Goal: Contribute content: Add original content to the website for others to see

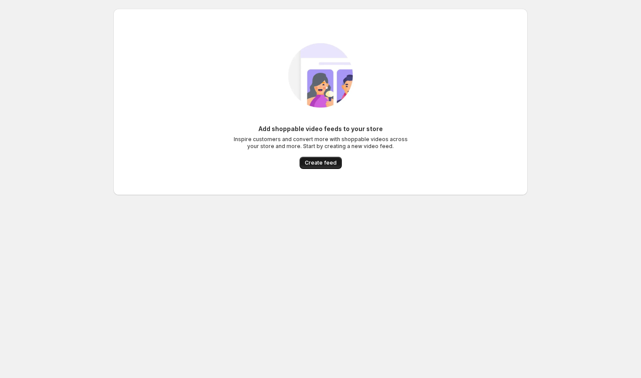
click at [319, 161] on span "Create feed" at bounding box center [321, 162] width 32 height 7
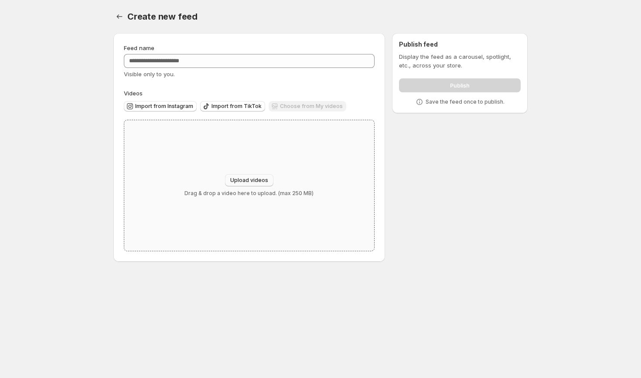
click at [259, 178] on span "Upload videos" at bounding box center [249, 180] width 38 height 7
type input "**********"
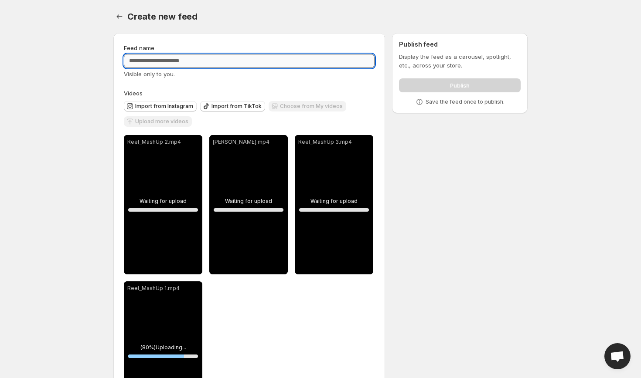
click at [225, 67] on input "Feed name" at bounding box center [249, 61] width 251 height 14
type input "**********"
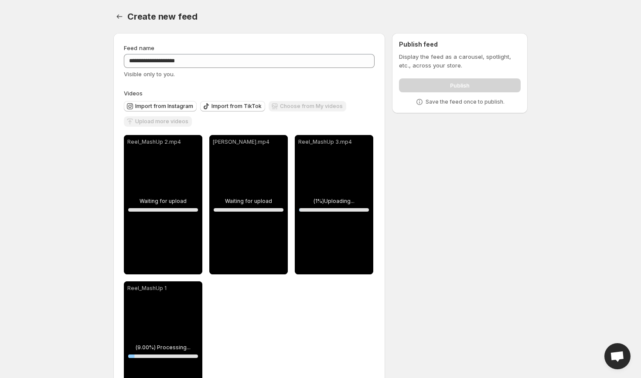
click at [284, 34] on div "**********" at bounding box center [248, 232] width 271 height 398
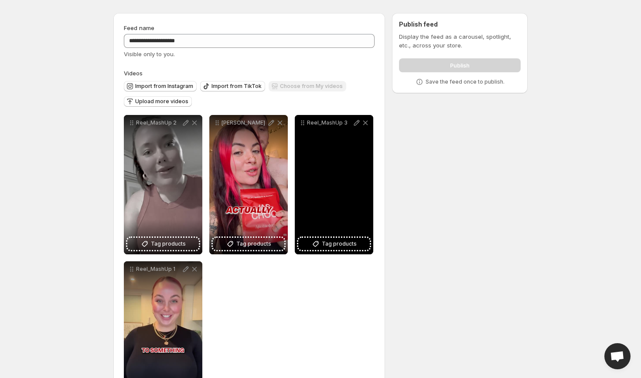
scroll to position [64, 0]
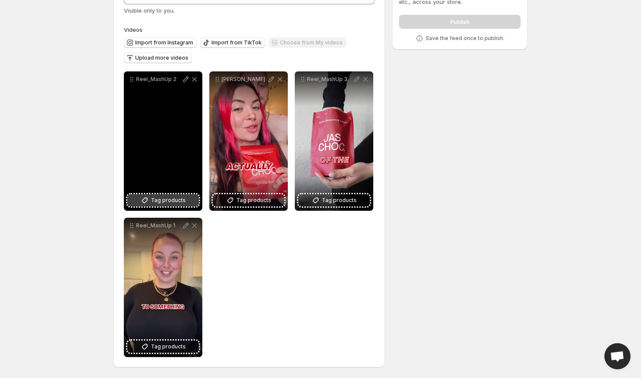
click at [183, 202] on span "Tag products" at bounding box center [168, 200] width 35 height 9
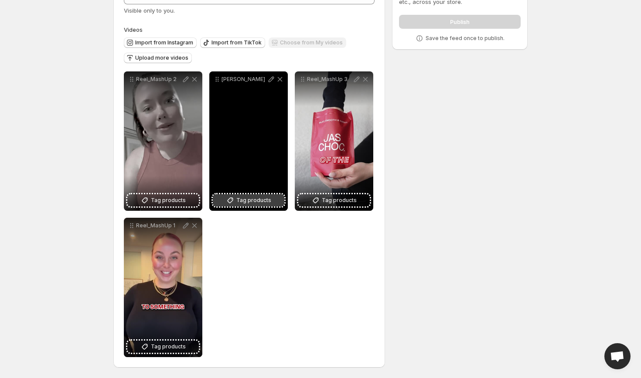
click at [270, 198] on button "Tag products" at bounding box center [248, 200] width 71 height 12
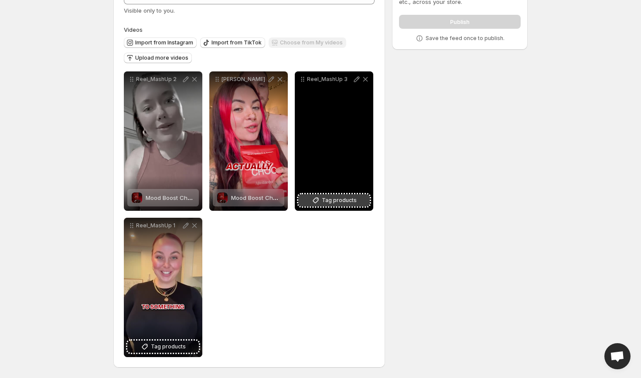
click at [332, 200] on span "Tag products" at bounding box center [339, 200] width 35 height 9
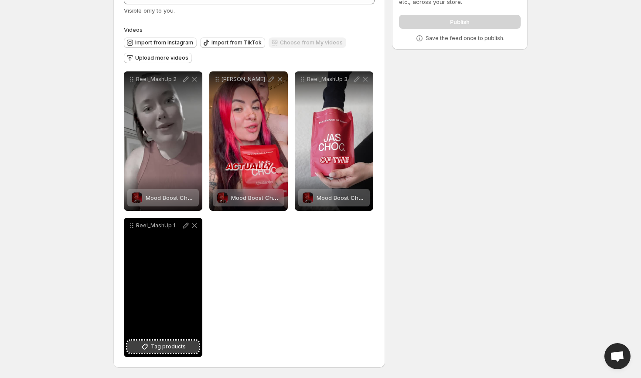
click at [170, 350] on span "Tag products" at bounding box center [168, 347] width 35 height 9
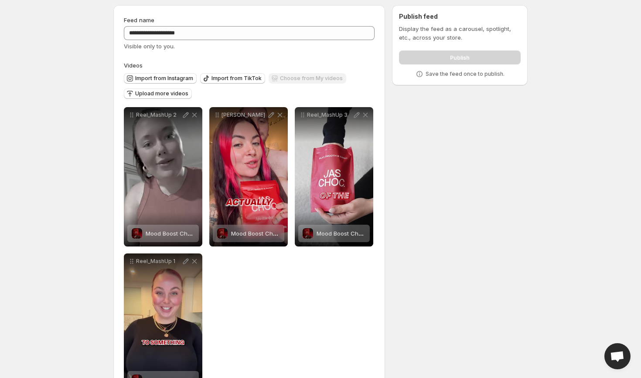
scroll to position [0, 0]
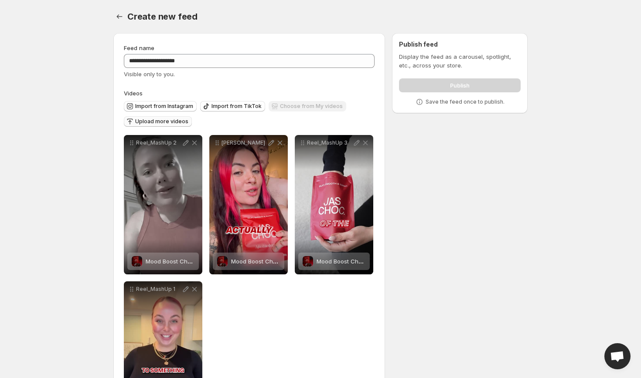
click at [142, 119] on span "Upload more videos" at bounding box center [161, 121] width 53 height 7
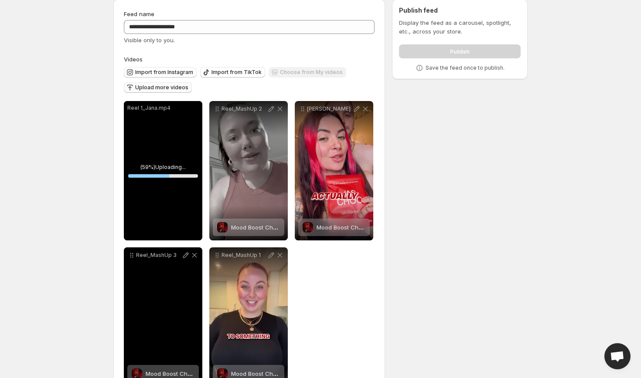
scroll to position [37, 0]
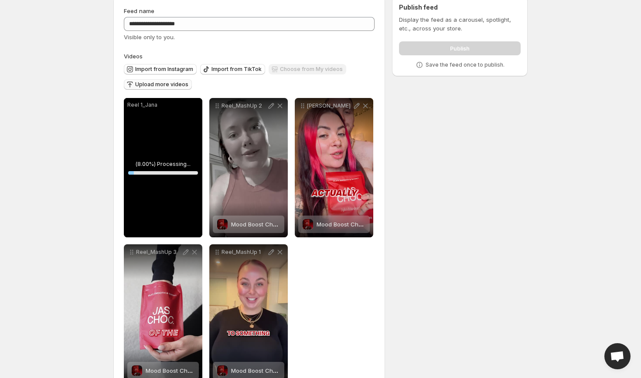
click at [177, 85] on span "Upload more videos" at bounding box center [161, 84] width 53 height 7
click at [177, 226] on span "Tag products" at bounding box center [168, 227] width 35 height 9
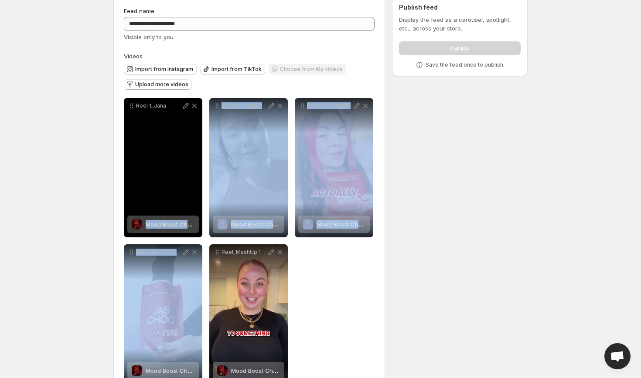
drag, startPoint x: 165, startPoint y: 295, endPoint x: 176, endPoint y: 219, distance: 77.1
click at [176, 219] on div "**********" at bounding box center [249, 241] width 251 height 286
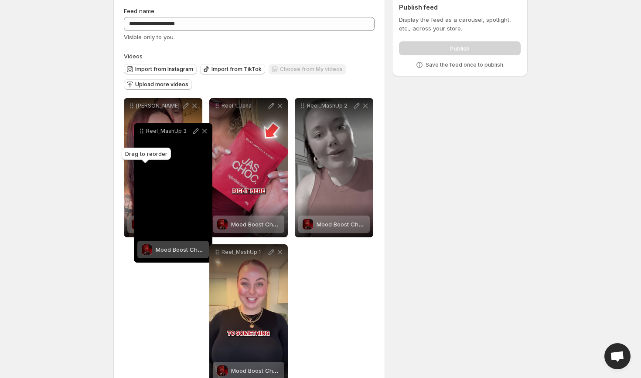
drag, startPoint x: 131, startPoint y: 254, endPoint x: 140, endPoint y: 134, distance: 121.1
click at [140, 133] on icon at bounding box center [141, 131] width 9 height 9
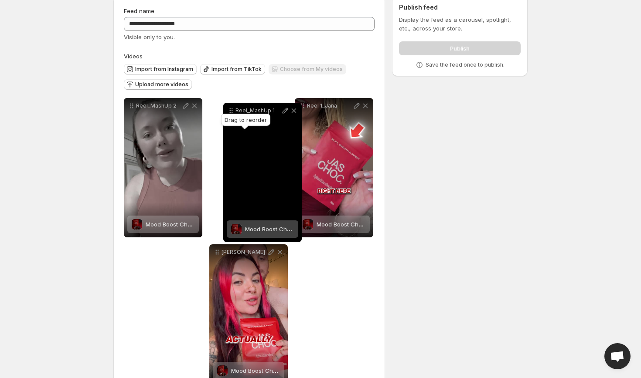
drag, startPoint x: 218, startPoint y: 253, endPoint x: 232, endPoint y: 111, distance: 142.3
click at [232, 111] on icon at bounding box center [231, 110] width 1 height 1
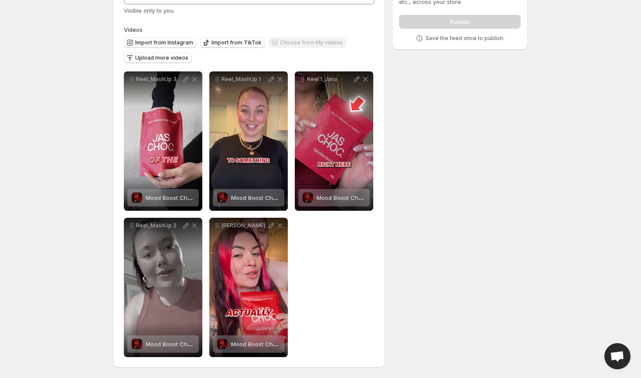
scroll to position [0, 0]
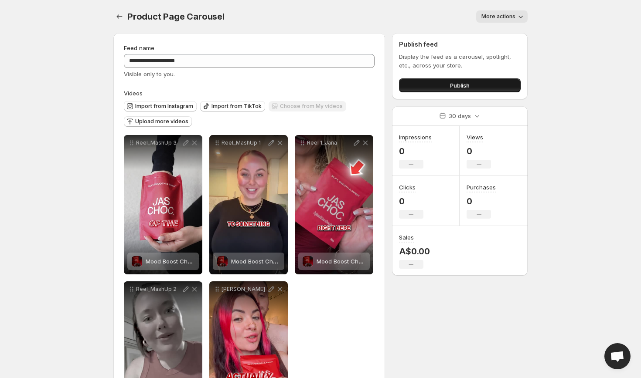
click at [482, 81] on button "Publish" at bounding box center [460, 85] width 122 height 14
